Goal: Find specific page/section: Find specific page/section

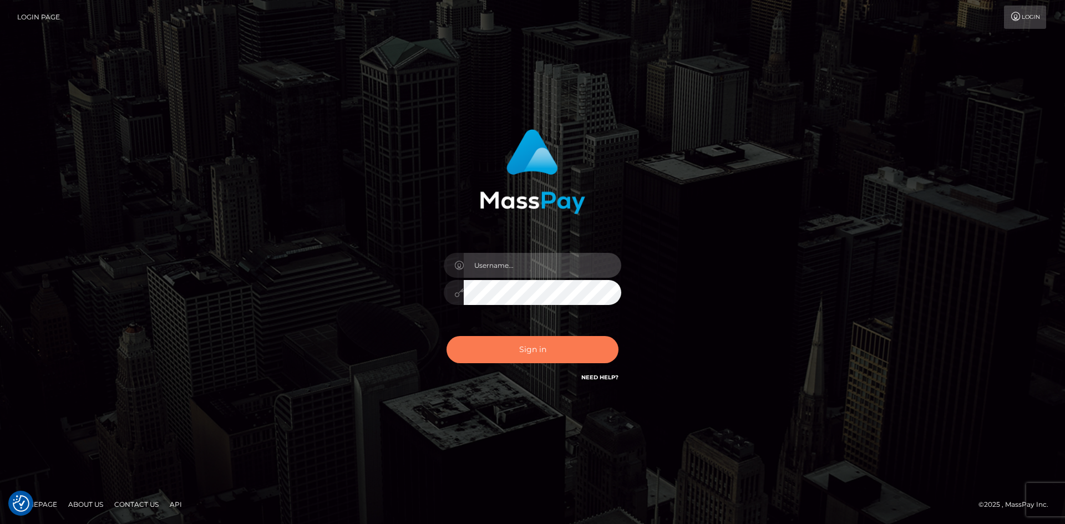
type input "alexstef"
click at [547, 342] on button "Sign in" at bounding box center [532, 349] width 172 height 27
type input "alexstef"
click at [554, 343] on button "Sign in" at bounding box center [532, 349] width 172 height 27
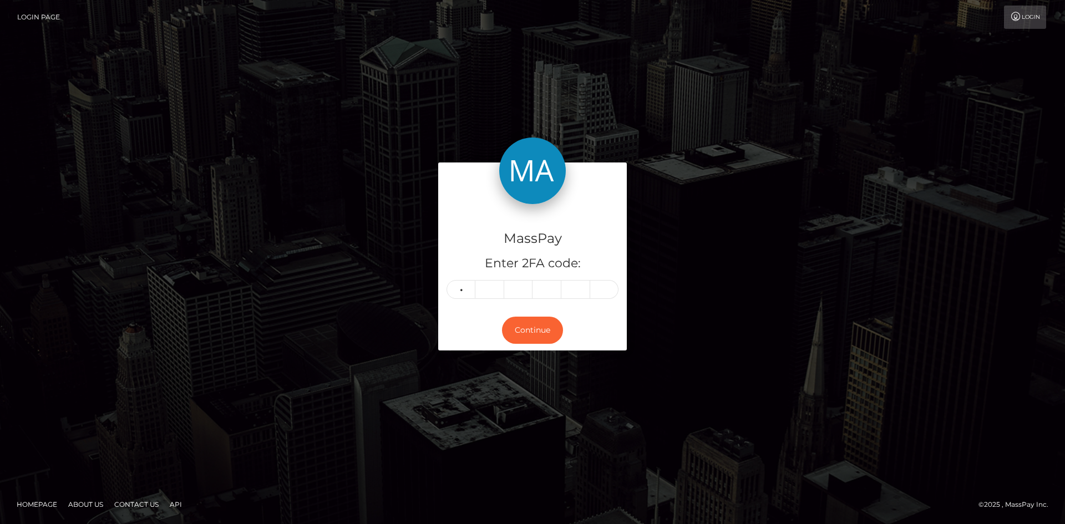
type input "4"
type input "2"
type input "8"
type input "6"
type input "3"
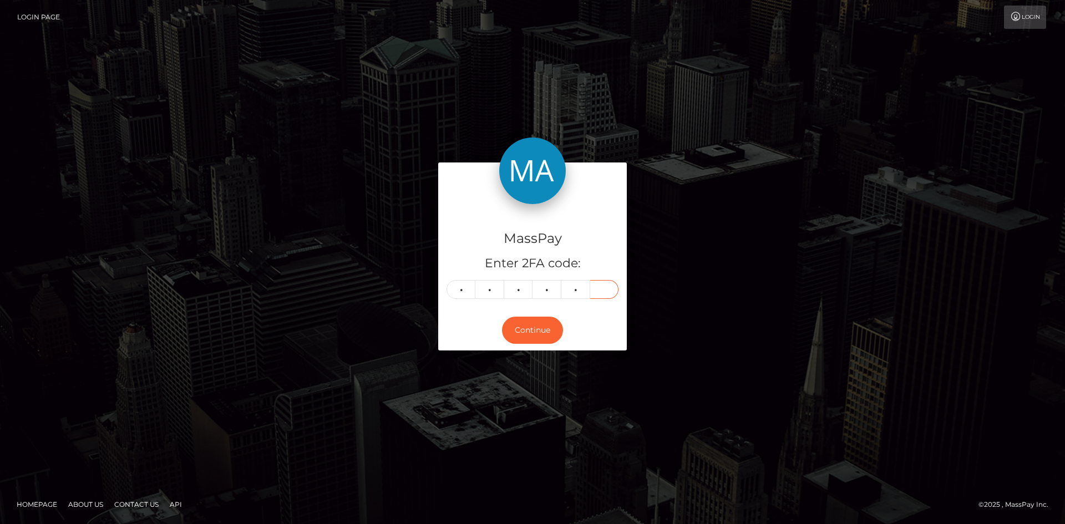
type input "6"
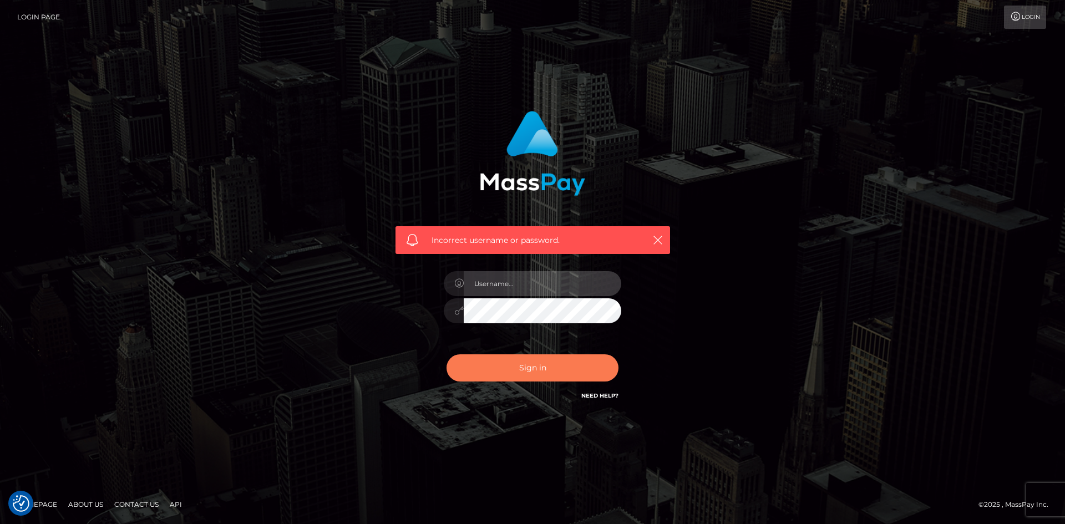
type input "alexstef"
click at [519, 363] on button "Sign in" at bounding box center [532, 367] width 172 height 27
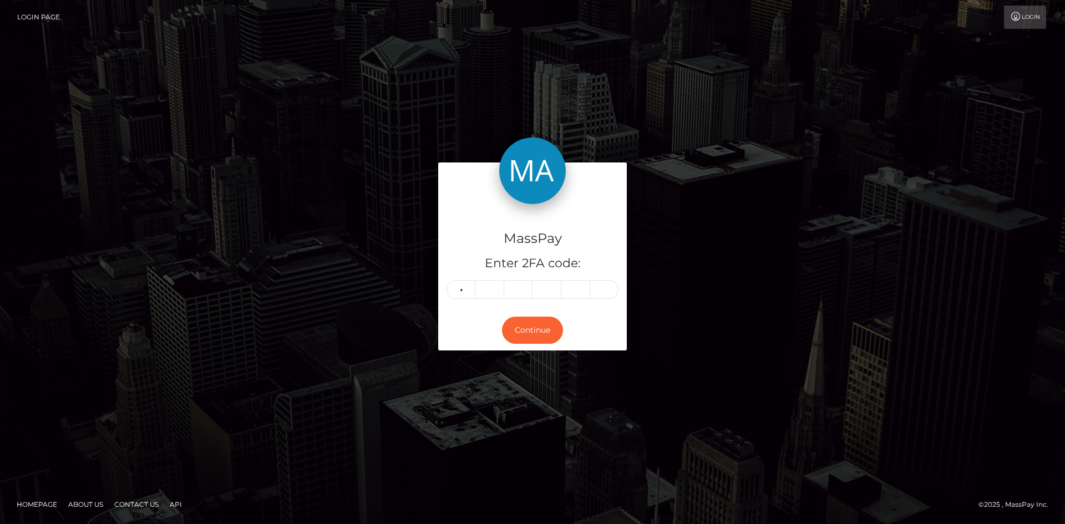
type input "8"
type input "7"
type input "2"
type input "1"
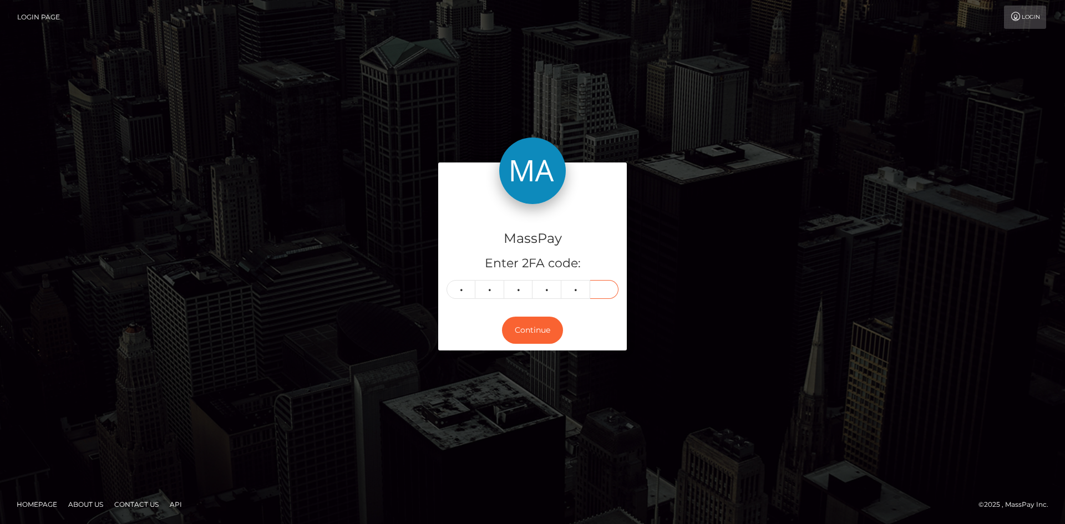
type input "0"
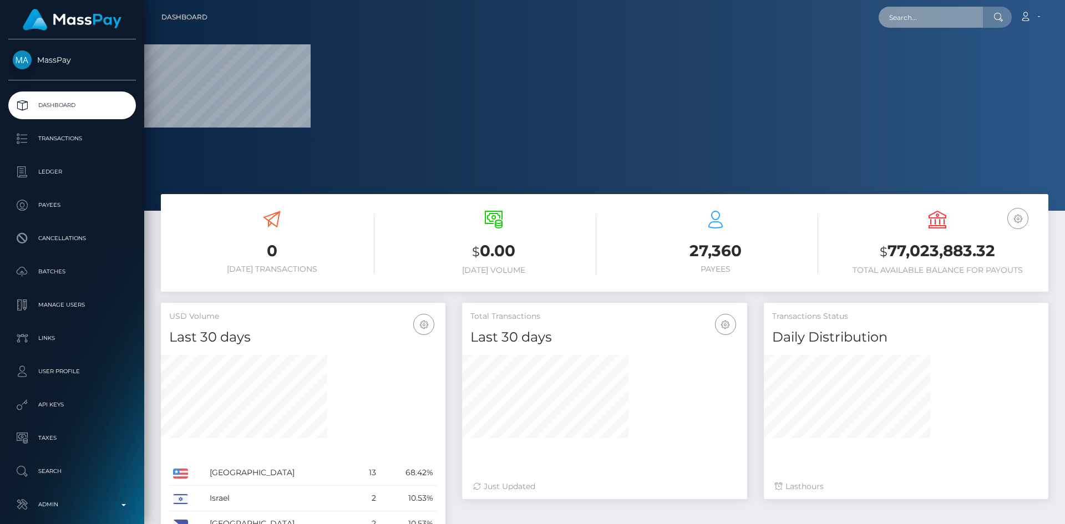
click at [921, 15] on input "text" at bounding box center [931, 17] width 104 height 21
paste input "062c9f1d-6e16-11f0-87f1-0266f44cc279"
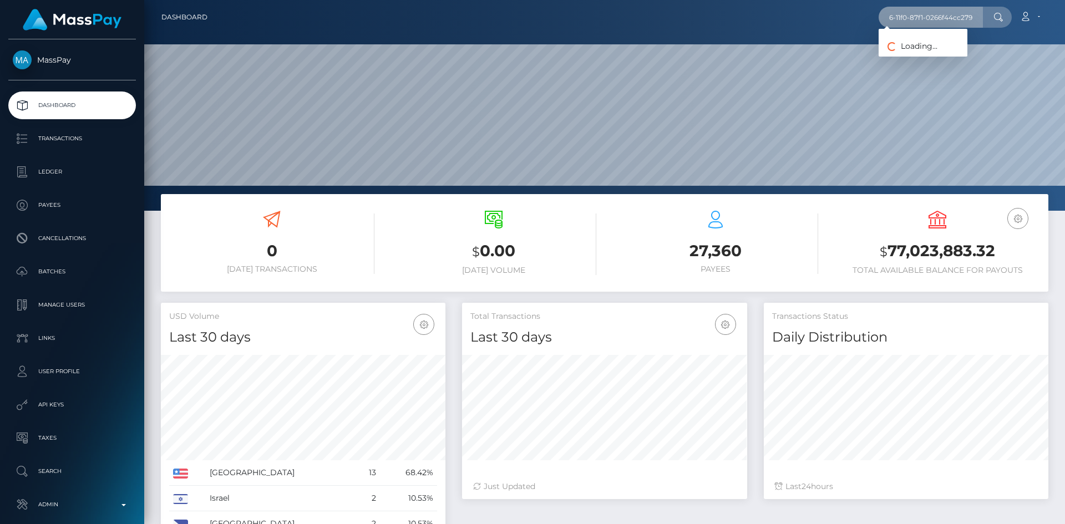
scroll to position [197, 285]
type input "062c9f1d-6e16-11f0-87f1-0266f44cc279"
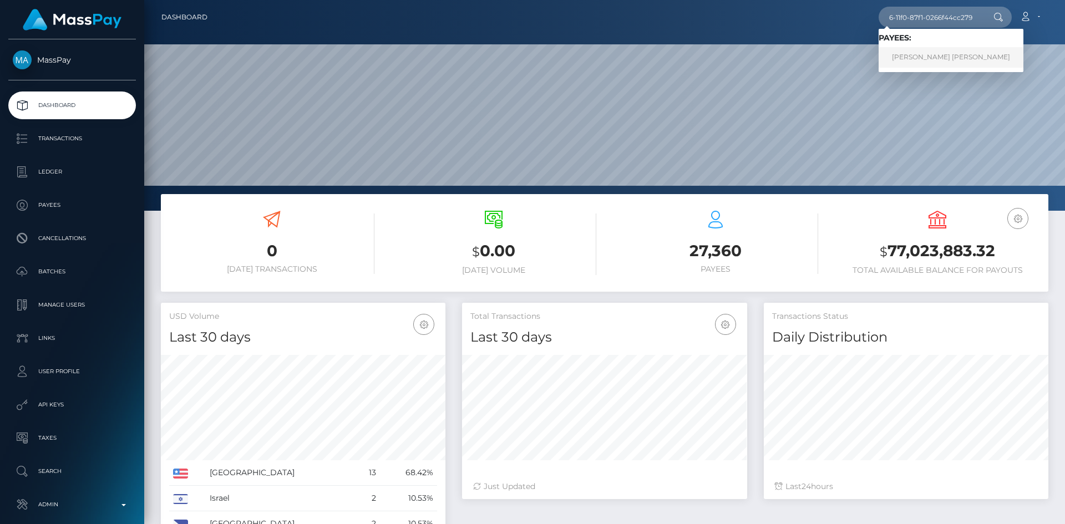
scroll to position [0, 0]
click at [915, 59] on link "Ngan Thi thanh Tran" at bounding box center [951, 57] width 145 height 21
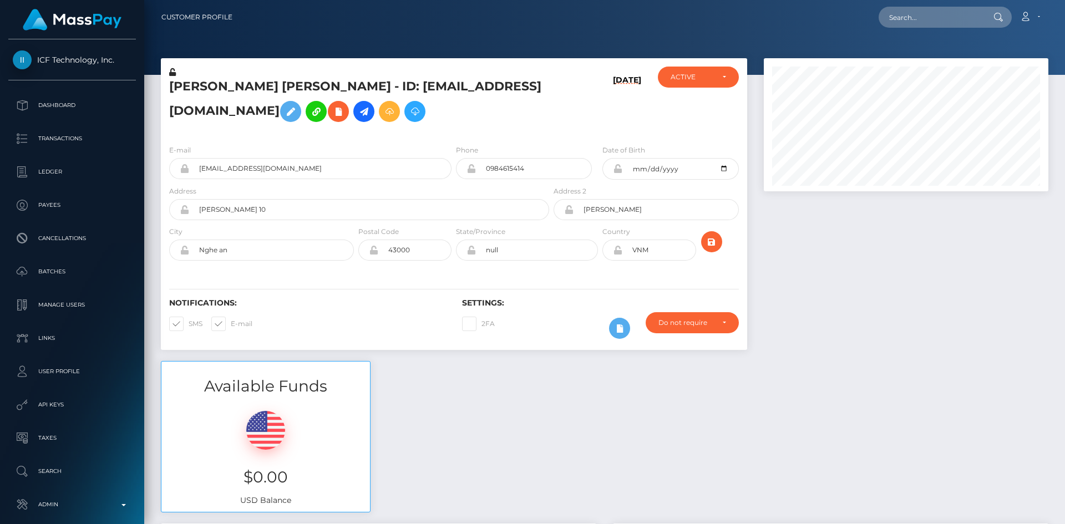
scroll to position [133, 285]
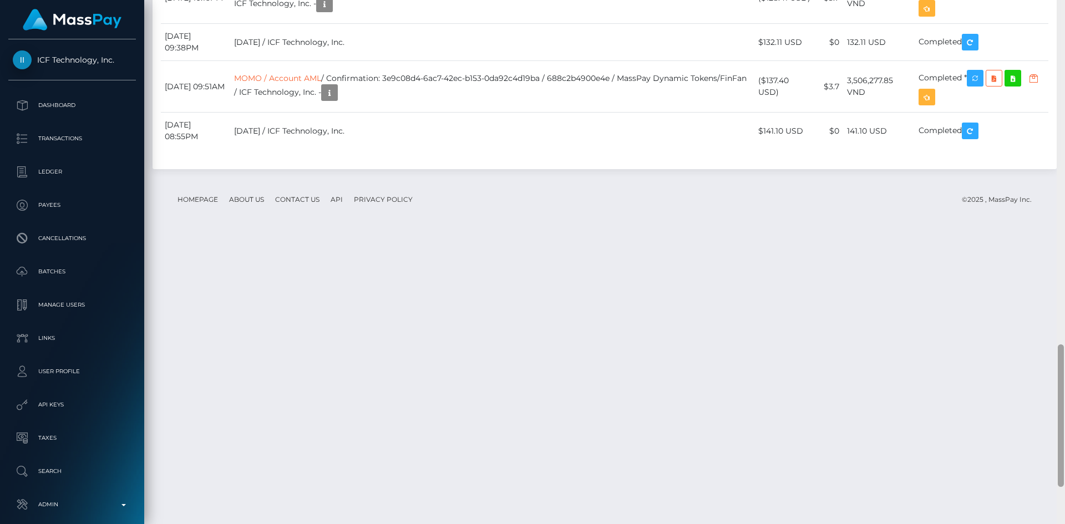
click at [1043, 408] on div "Customer Profile Loading... Loading..." at bounding box center [604, 262] width 921 height 524
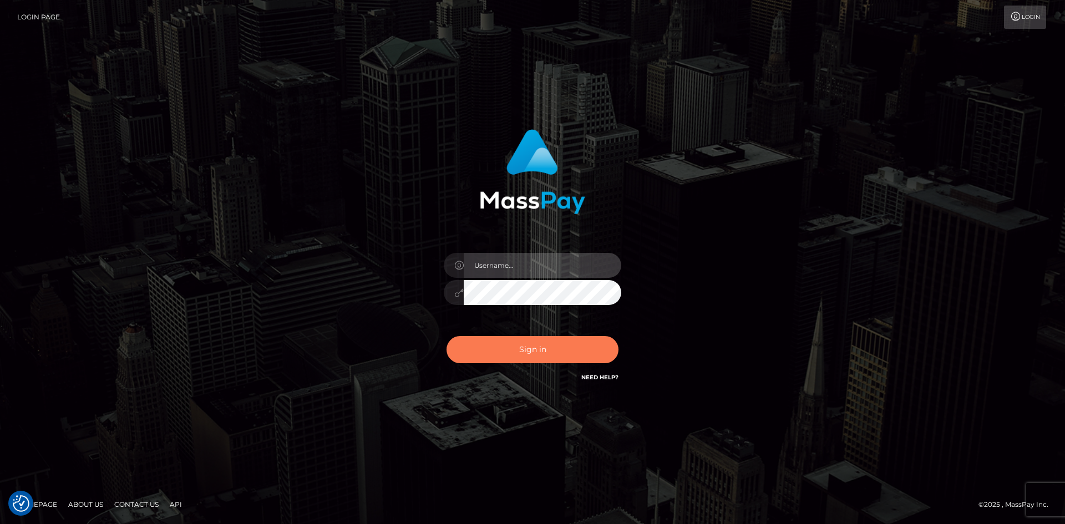
type input "alexstef"
click at [520, 354] on button "Sign in" at bounding box center [532, 349] width 172 height 27
type input "alexstef"
click at [510, 341] on button "Sign in" at bounding box center [532, 349] width 172 height 27
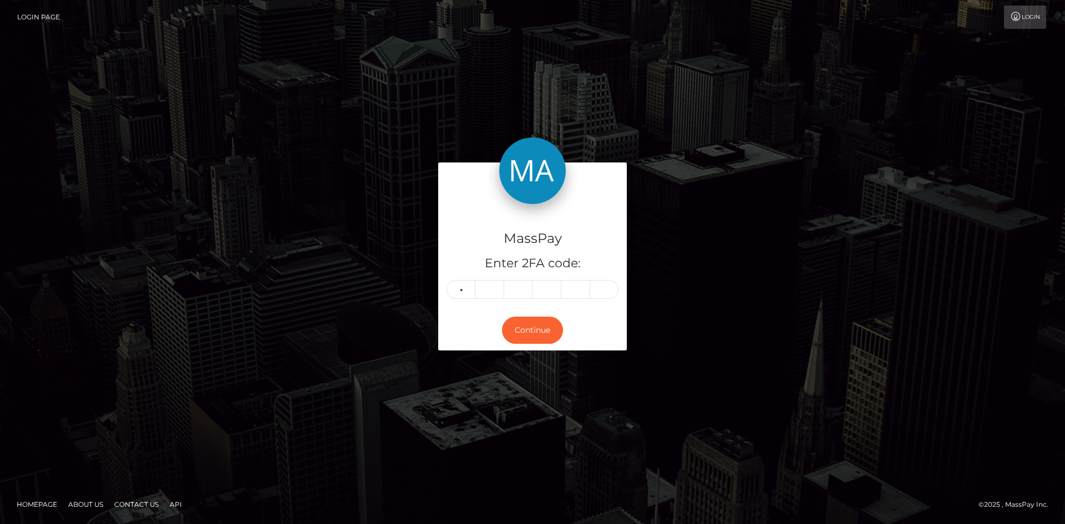
type input "5"
type input "4"
type input "2"
type input "3"
type input "0"
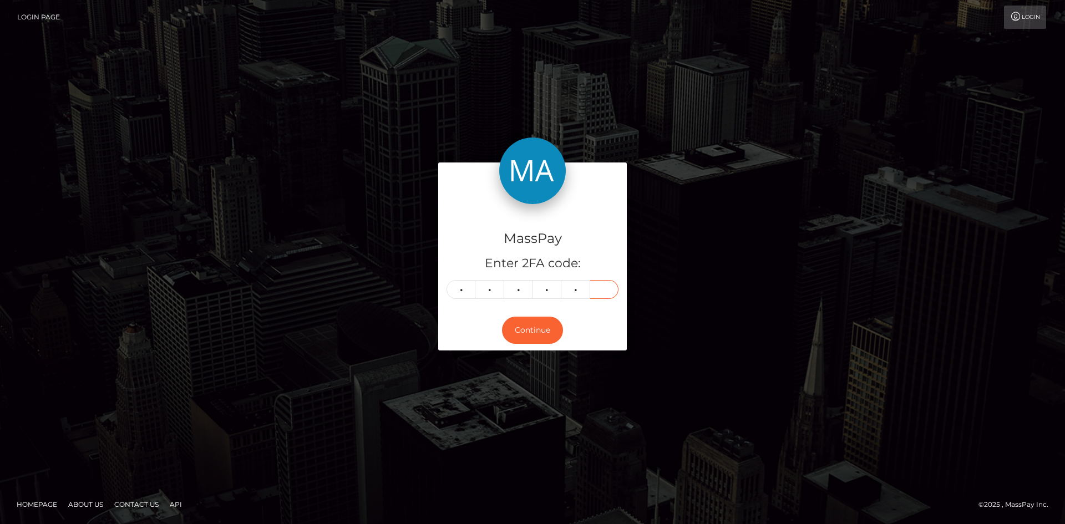
type input "5"
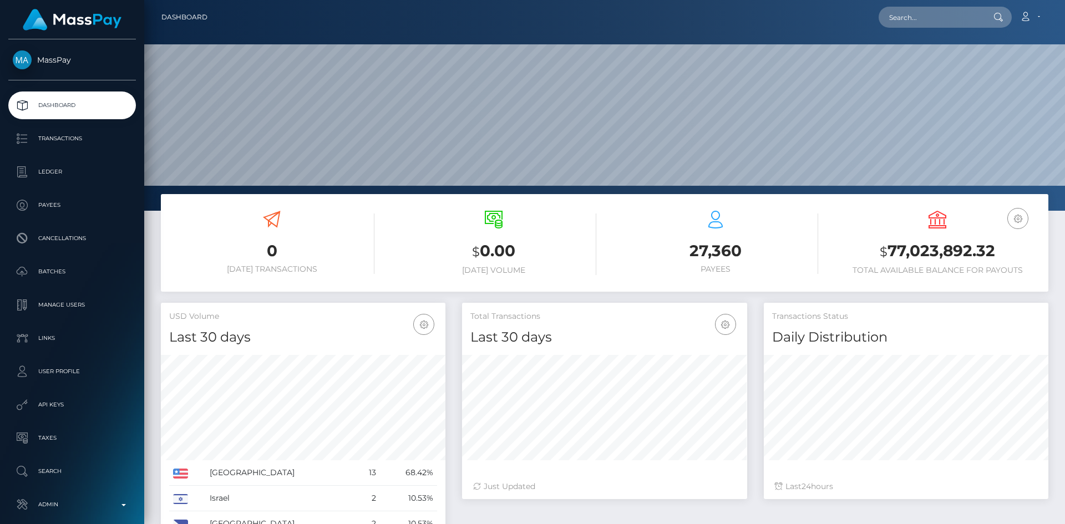
scroll to position [197, 285]
click at [952, 26] on div "Loading... Loading... Account Edit Profile Logout" at bounding box center [631, 17] width 831 height 23
click at [920, 17] on input "text" at bounding box center [931, 17] width 104 height 21
paste input "poact_AJtRFfSTbjfV"
type input "poact_AJtRFfSTbjfV"
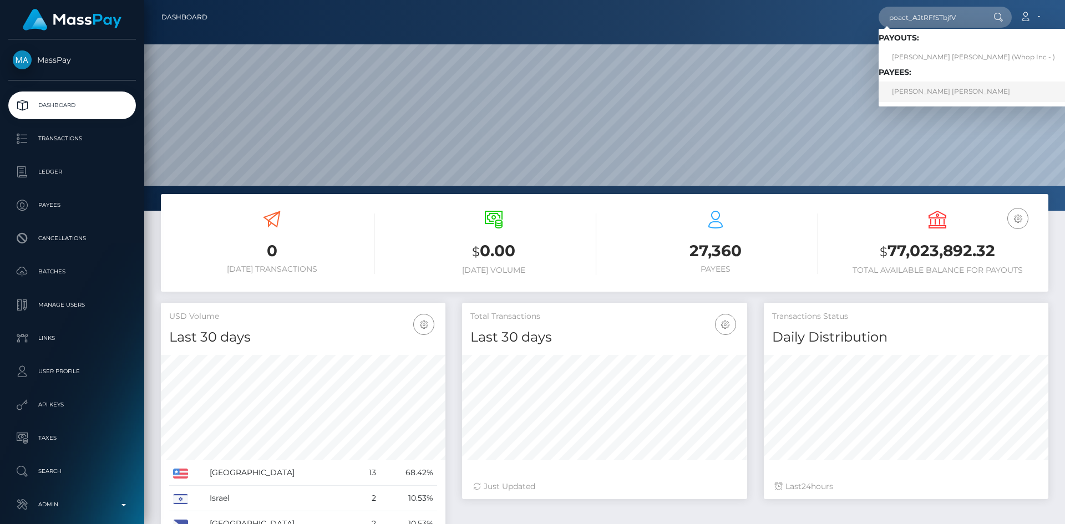
click at [938, 93] on link "ALLAN SOLERA PADILLA" at bounding box center [974, 92] width 190 height 21
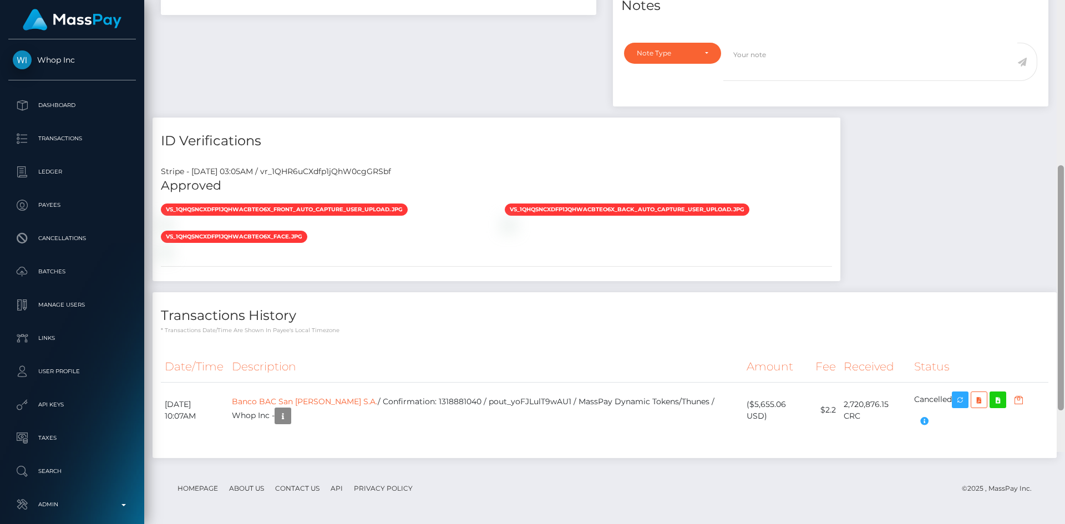
scroll to position [595, 0]
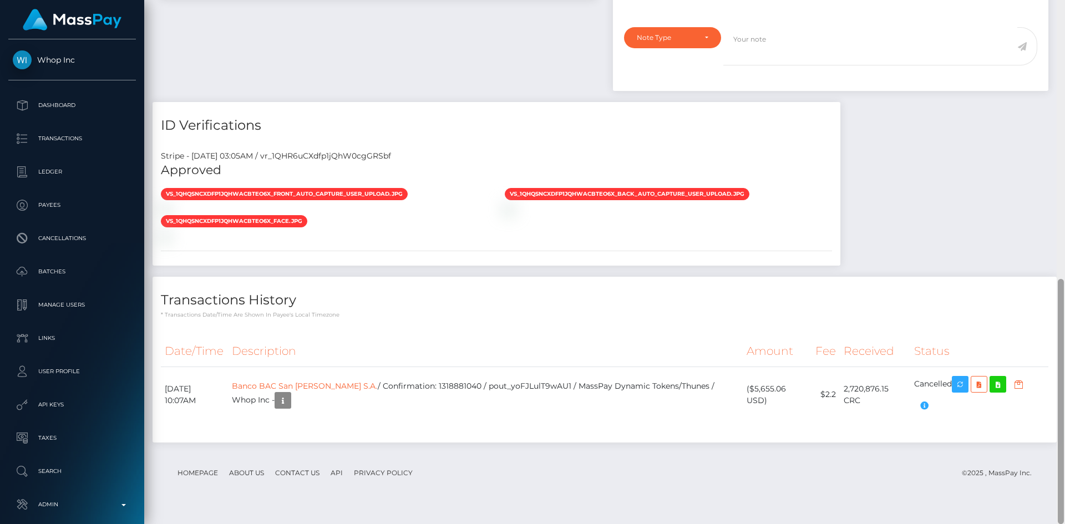
drag, startPoint x: 0, startPoint y: 0, endPoint x: 1060, endPoint y: 443, distance: 1149.1
click at [1060, 443] on div at bounding box center [1061, 401] width 6 height 245
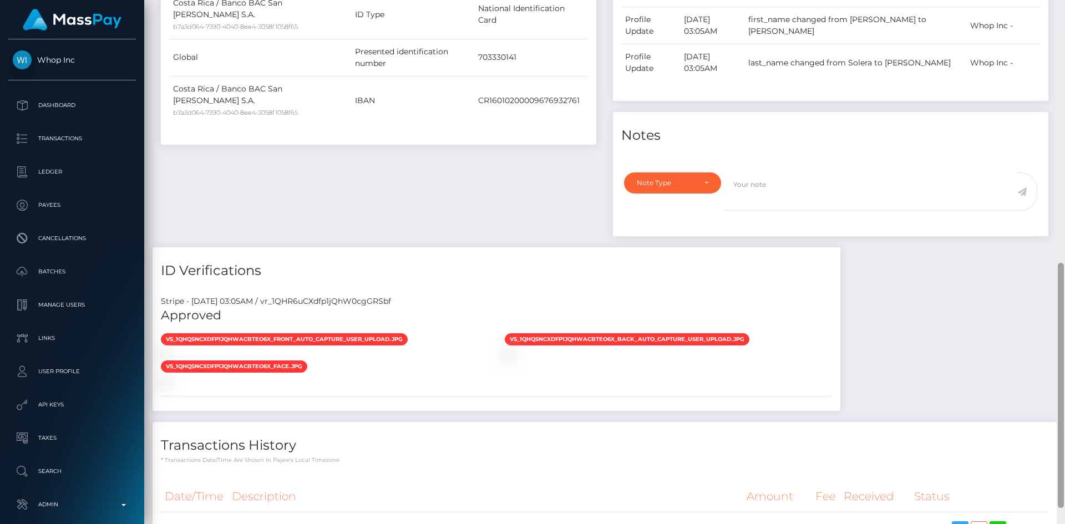
scroll to position [0, 0]
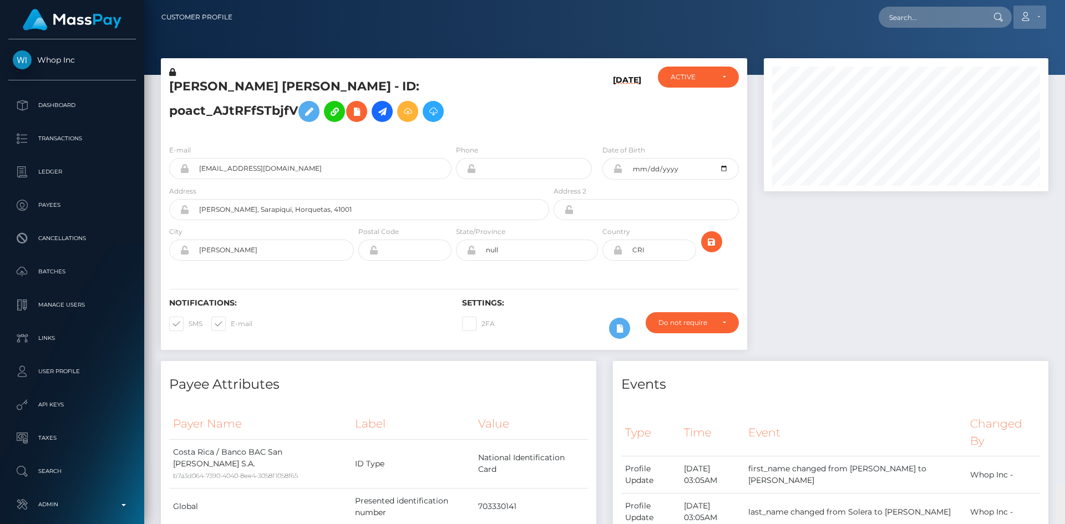
drag, startPoint x: 1061, startPoint y: 434, endPoint x: 1040, endPoint y: 22, distance: 412.6
click at [1064, 29] on div "Customer Profile Loading... Loading..." at bounding box center [604, 262] width 921 height 524
